Goal: Task Accomplishment & Management: Manage account settings

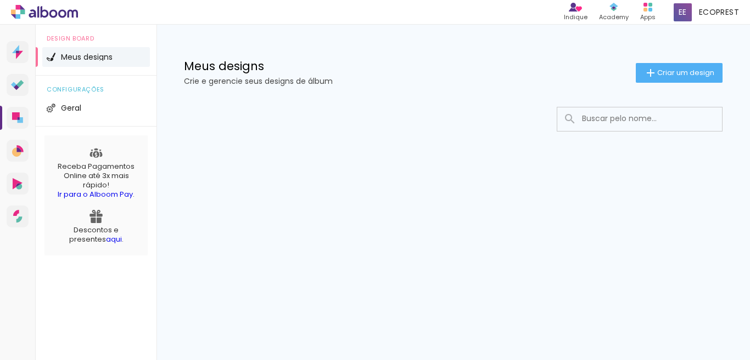
click at [245, 149] on div at bounding box center [452, 152] width 593 height 112
click at [50, 114] on li "Geral" at bounding box center [96, 108] width 108 height 20
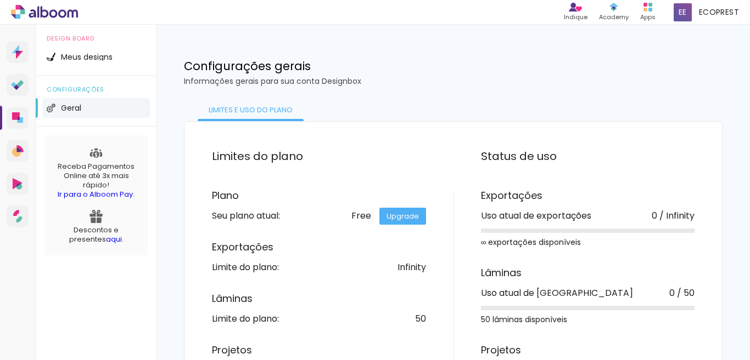
scroll to position [69, 0]
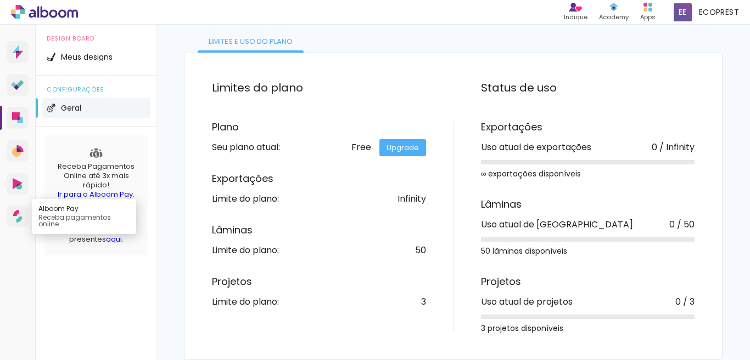
click at [18, 215] on icon at bounding box center [17, 216] width 9 height 13
